Goal: Use online tool/utility: Utilize a website feature to perform a specific function

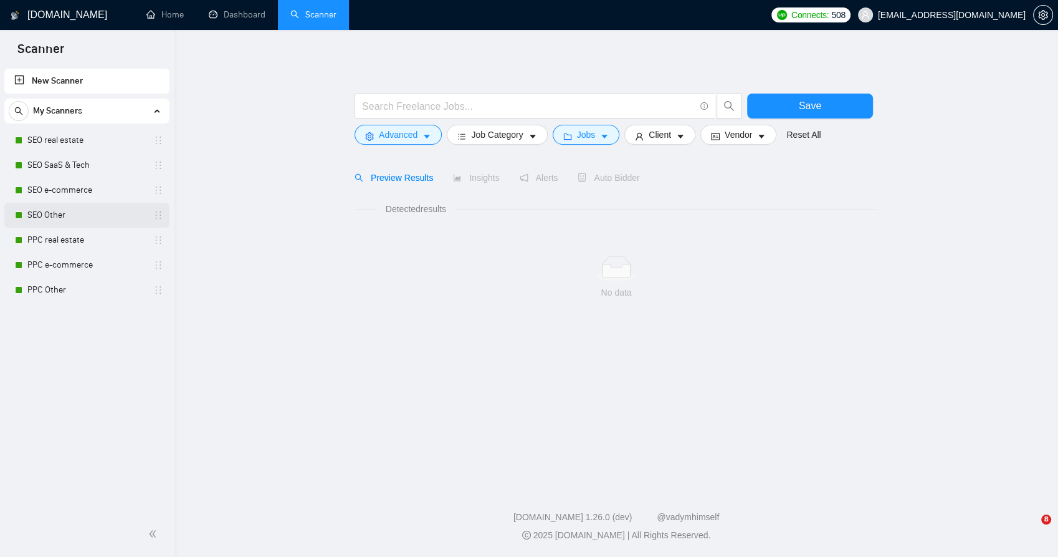
click at [69, 218] on link "SEO Other" at bounding box center [86, 215] width 118 height 25
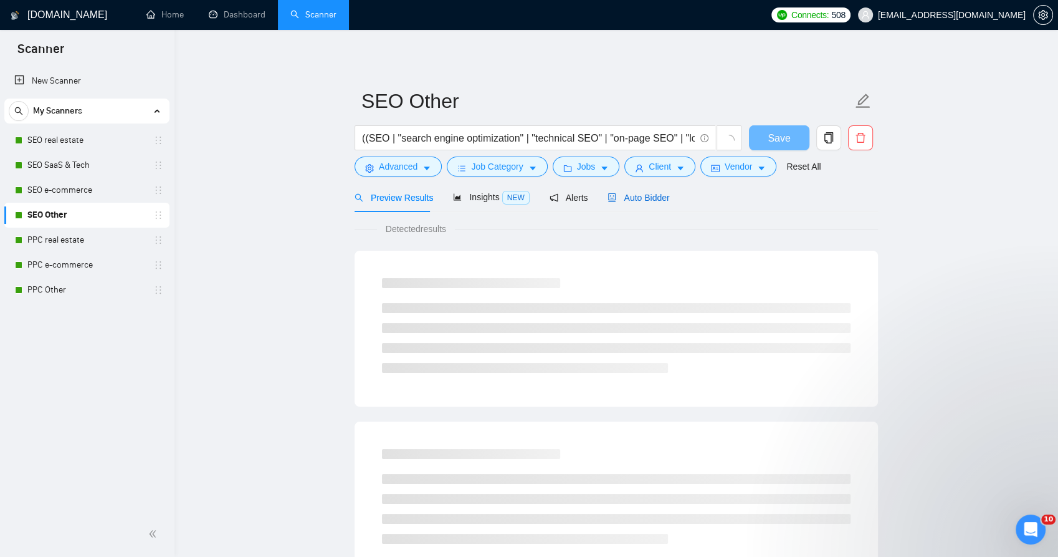
click at [611, 198] on span "Auto Bidder" at bounding box center [639, 198] width 62 height 10
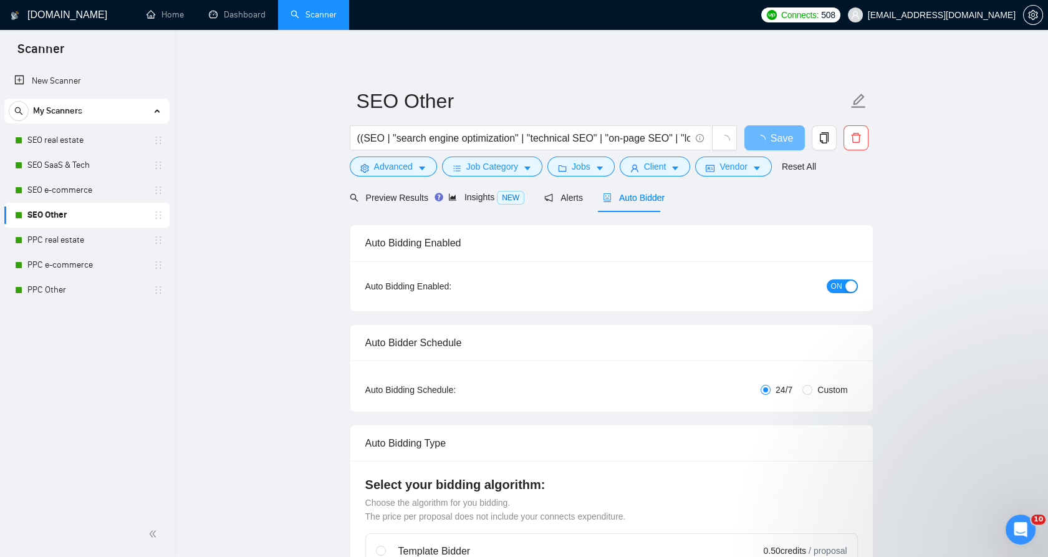
checkbox input "true"
click at [619, 199] on span "Auto Bidder" at bounding box center [634, 198] width 62 height 10
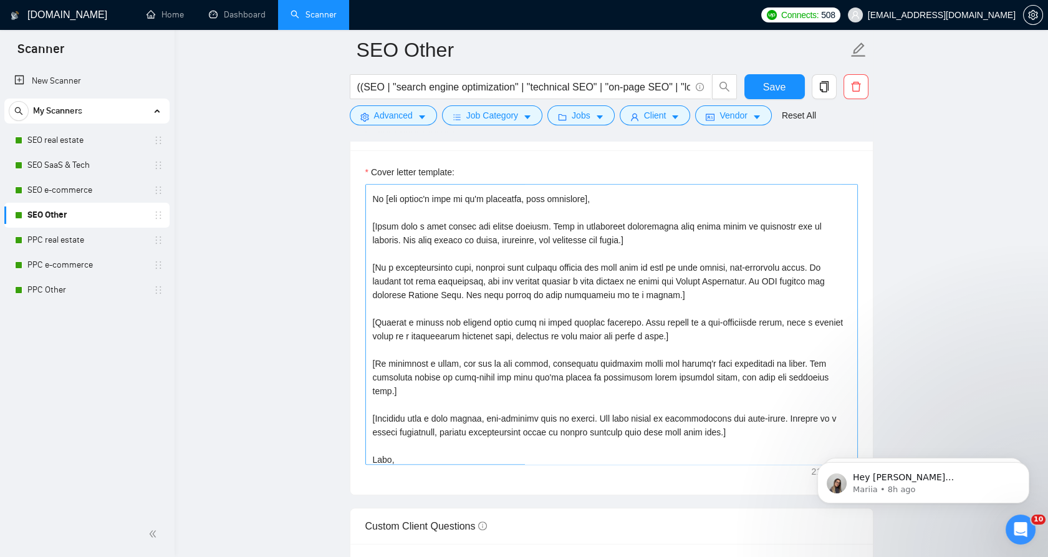
scroll to position [178, 0]
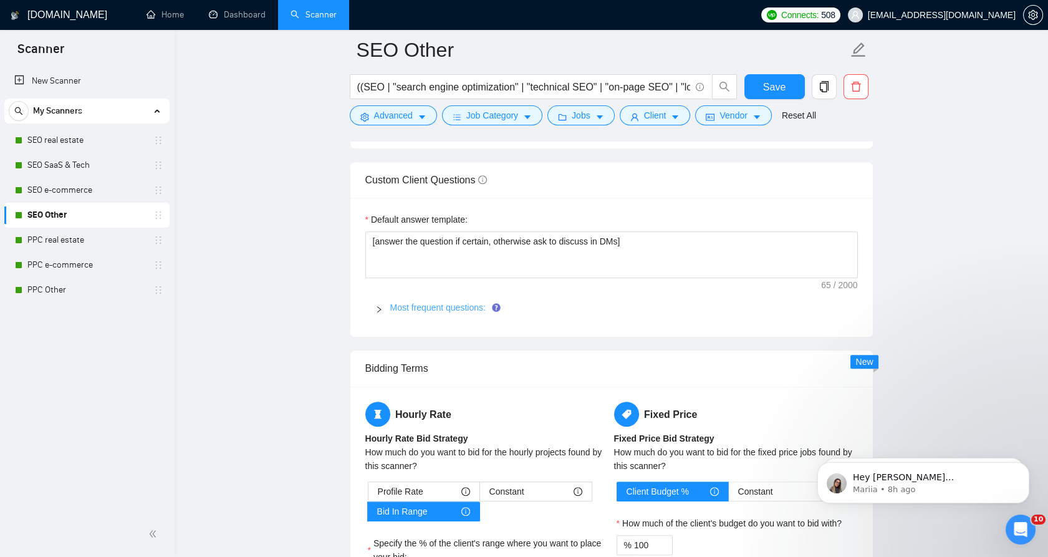
click at [423, 310] on link "Most frequent questions:" at bounding box center [437, 307] width 95 height 10
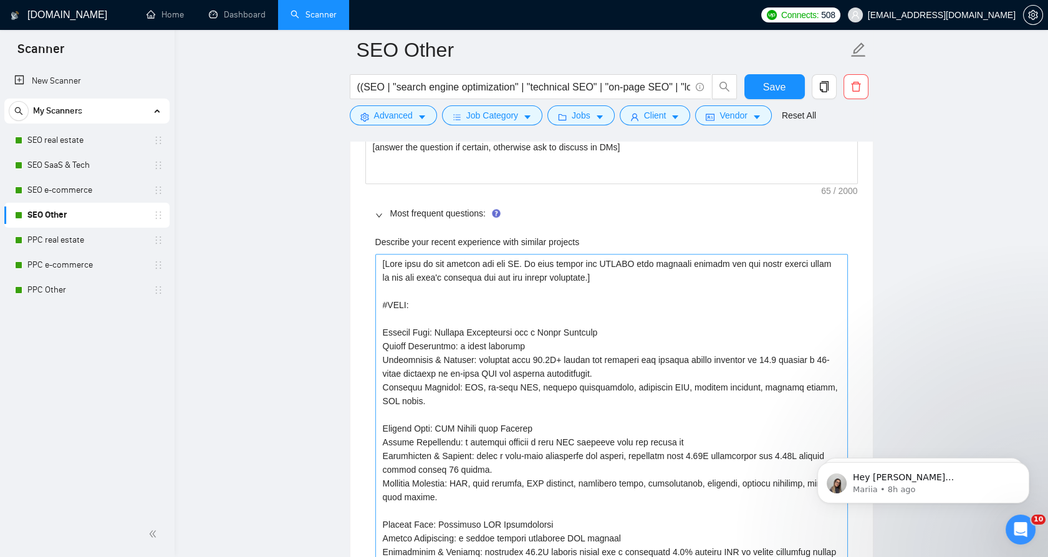
scroll to position [1939, 0]
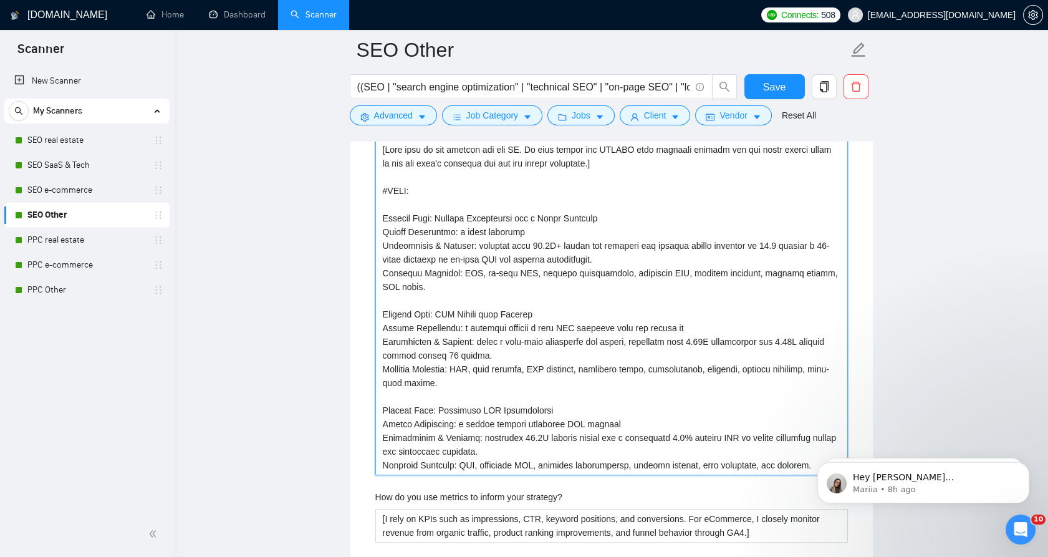
click at [442, 283] on projects "Describe your recent experience with similar projects" at bounding box center [611, 307] width 472 height 335
click at [401, 228] on projects "Describe your recent experience with similar projects" at bounding box center [611, 307] width 472 height 335
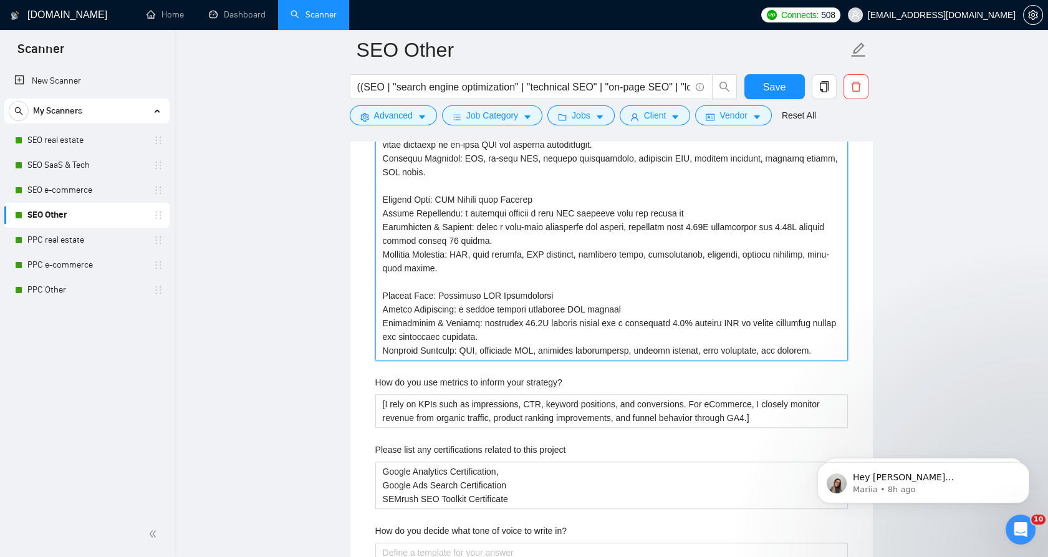
scroll to position [2077, 0]
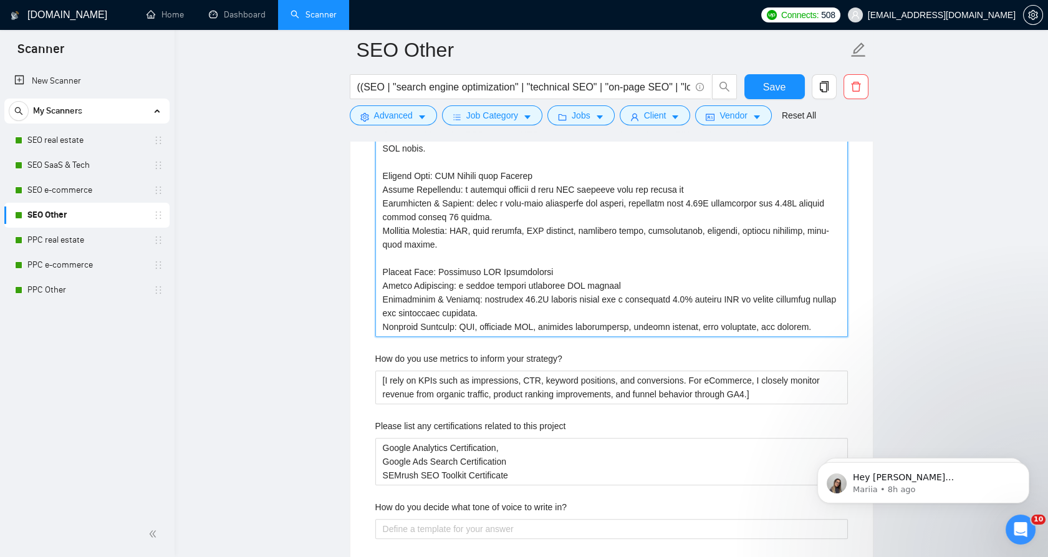
drag, startPoint x: 379, startPoint y: 217, endPoint x: 811, endPoint y: 326, distance: 445.9
click at [811, 326] on projects "Describe your recent experience with similar projects" at bounding box center [611, 168] width 472 height 335
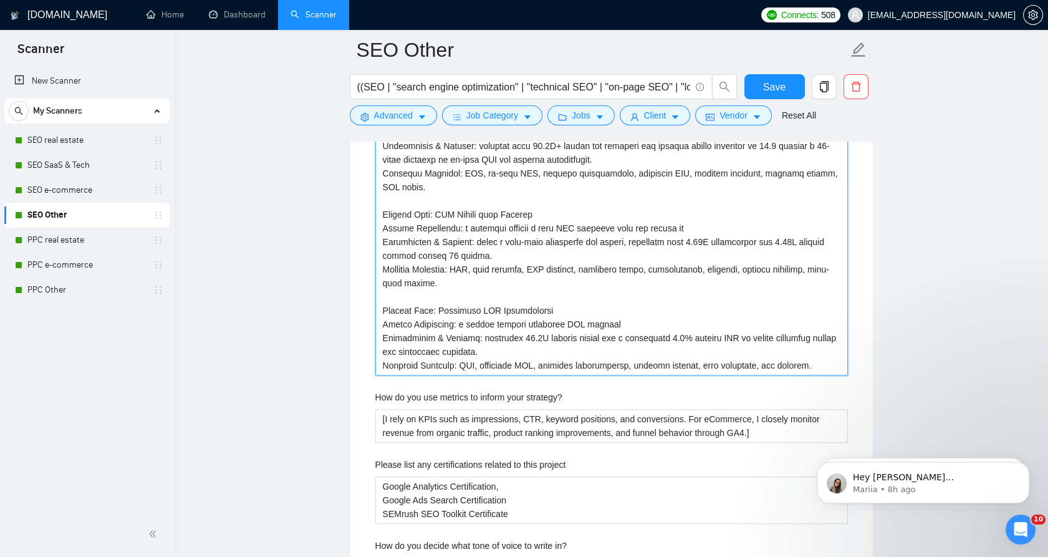
scroll to position [2008, 0]
